Goal: Participate in discussion: Engage in conversation with other users on a specific topic

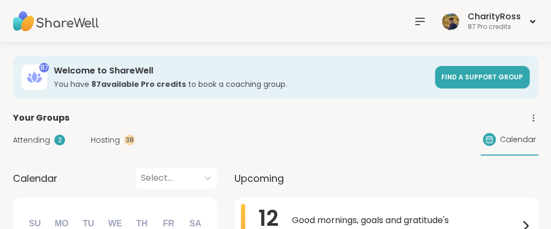
click at [418, 23] on icon at bounding box center [419, 21] width 13 height 13
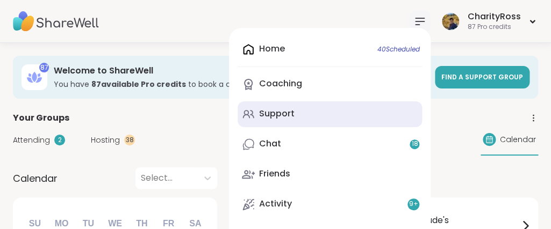
click at [368, 118] on link "Support" at bounding box center [330, 115] width 184 height 26
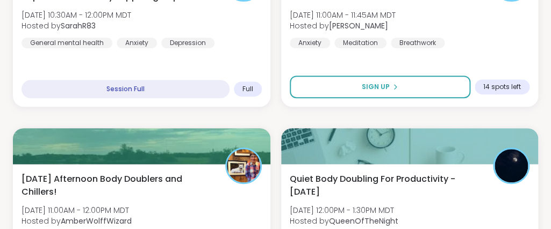
scroll to position [1277, 0]
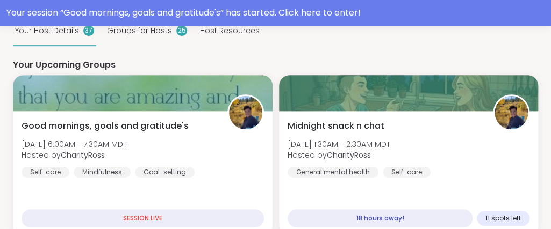
scroll to position [174, 0]
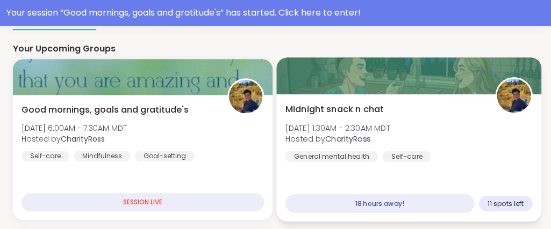
click at [390, 142] on span "Hosted by CharityRoss" at bounding box center [337, 139] width 105 height 11
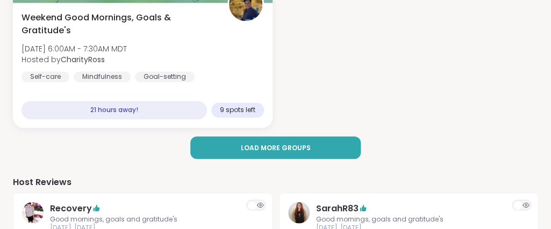
scroll to position [380, 0]
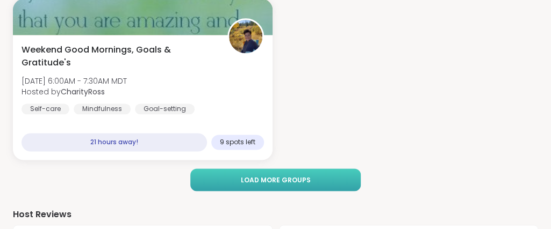
click at [315, 180] on button "Load more groups" at bounding box center [275, 180] width 171 height 23
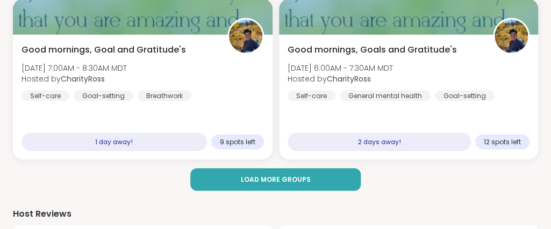
scroll to position [555, 0]
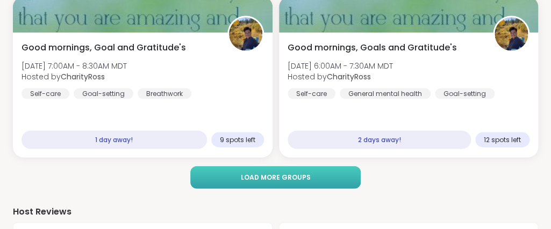
click at [315, 178] on button "Load more groups" at bounding box center [275, 178] width 171 height 23
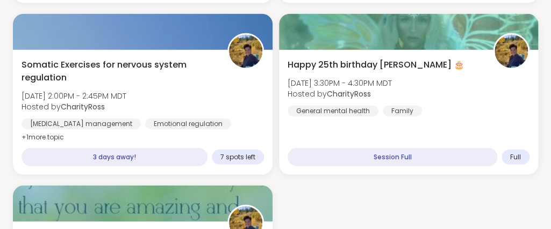
scroll to position [729, 0]
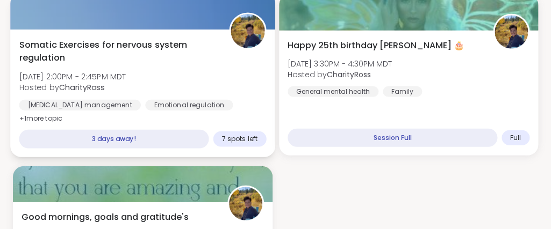
click at [241, 121] on div "Somatic Exercises for nervous system regulation Mon, Sep 15 | 2:00PM - 2:45PM M…" at bounding box center [142, 94] width 264 height 128
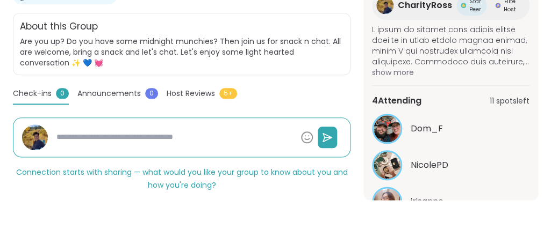
scroll to position [38, 0]
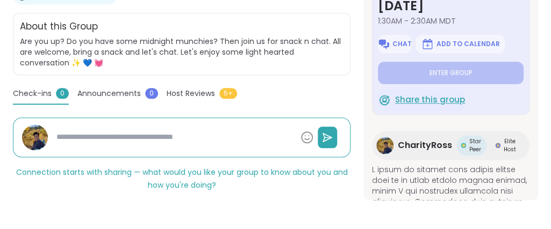
click at [450, 99] on span "Share this group" at bounding box center [430, 100] width 70 height 12
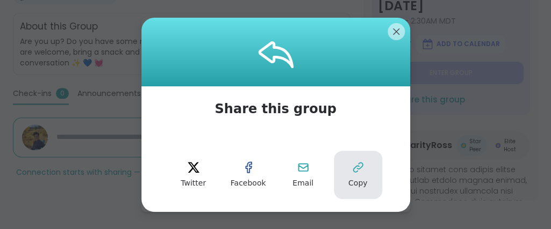
click at [362, 163] on icon at bounding box center [357, 167] width 9 height 9
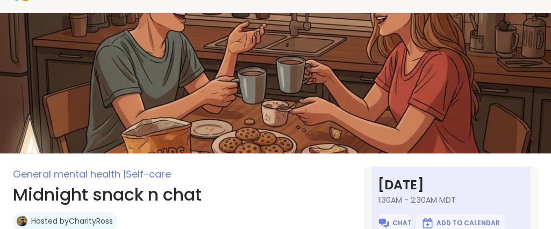
scroll to position [0, 0]
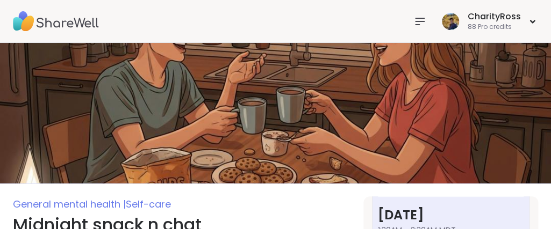
click at [419, 19] on icon at bounding box center [419, 21] width 9 height 6
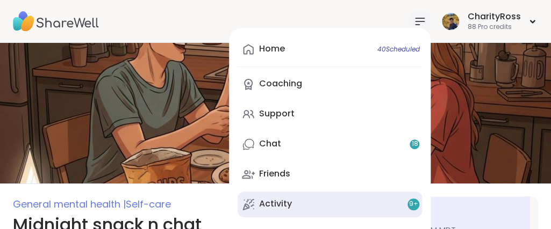
click at [270, 203] on div "Activity 9 +" at bounding box center [275, 204] width 33 height 12
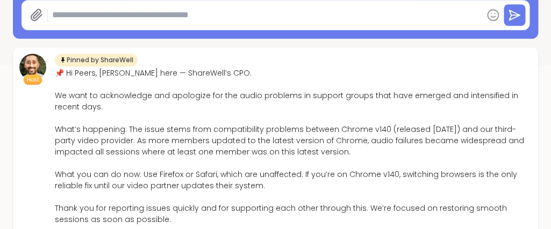
scroll to position [218, 0]
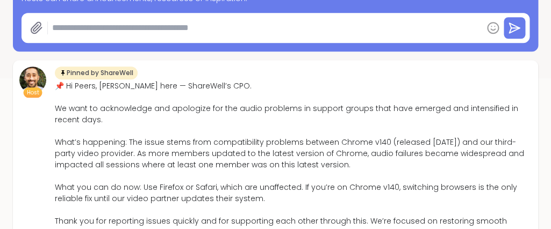
click at [61, 31] on textarea at bounding box center [265, 27] width 434 height 21
paste textarea "**********"
type textarea "*"
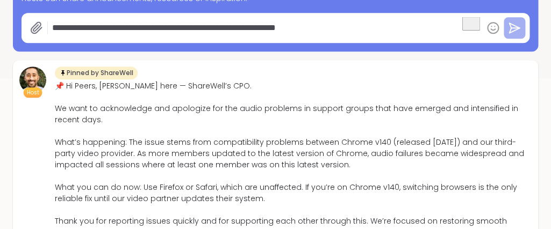
type textarea "**********"
click at [514, 36] on button at bounding box center [514, 27] width 21 height 21
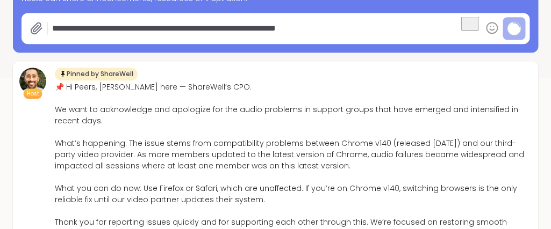
type textarea "*"
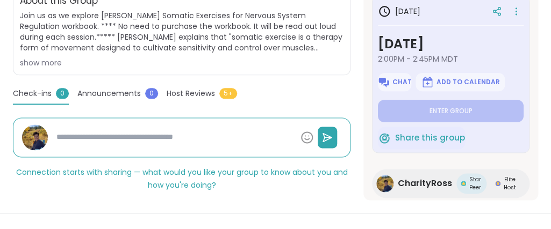
click at [274, 91] on div "Check-ins 0 Announcements 0 Host Reviews 5+" at bounding box center [181, 96] width 337 height 17
type textarea "*"
